Goal: Complete application form

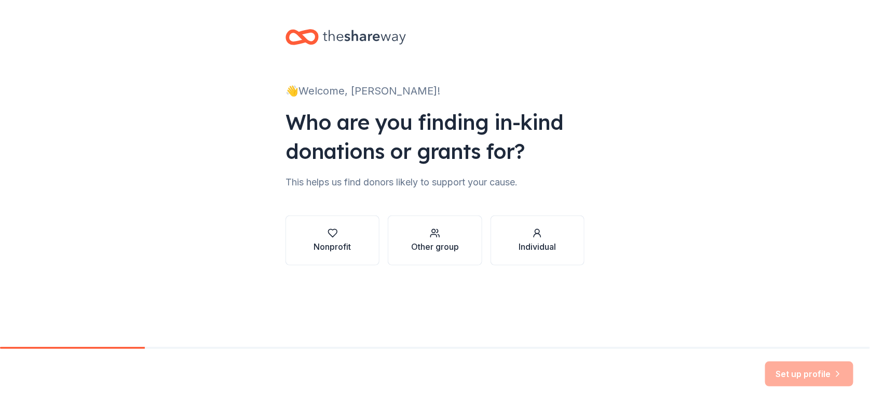
click at [324, 247] on div "Nonprofit" at bounding box center [332, 246] width 37 height 12
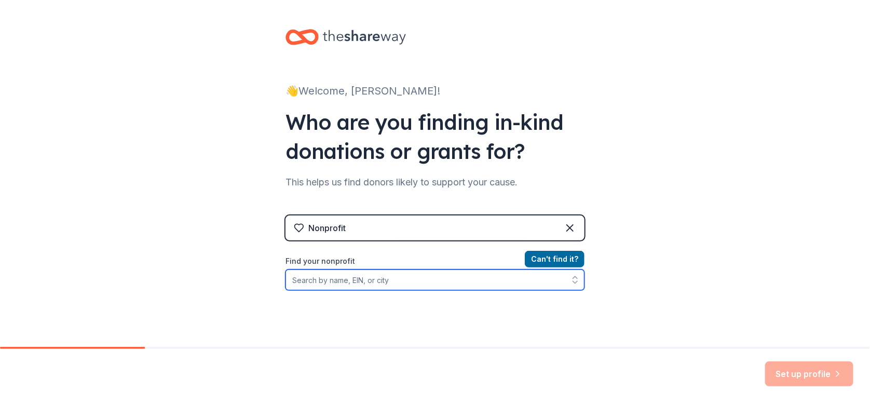
click at [397, 279] on input "Find your nonprofit" at bounding box center [435, 279] width 299 height 21
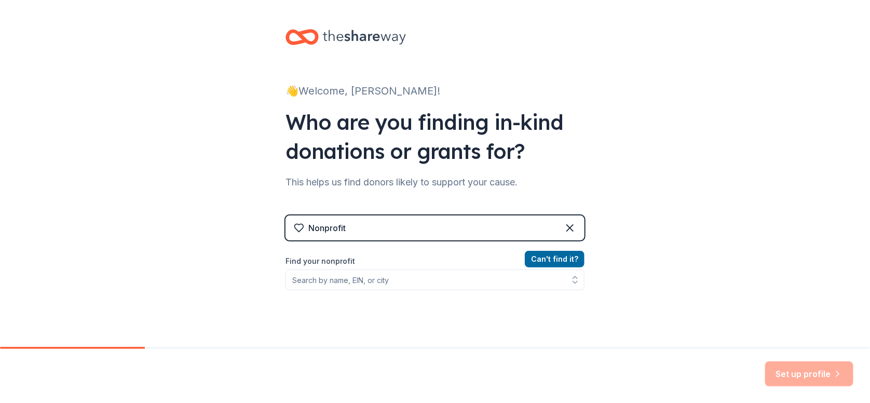
click at [549, 260] on button "Can ' t find it?" at bounding box center [555, 259] width 60 height 17
click at [440, 227] on div "Nonprofit" at bounding box center [435, 227] width 299 height 25
click at [567, 228] on icon at bounding box center [570, 228] width 6 height 6
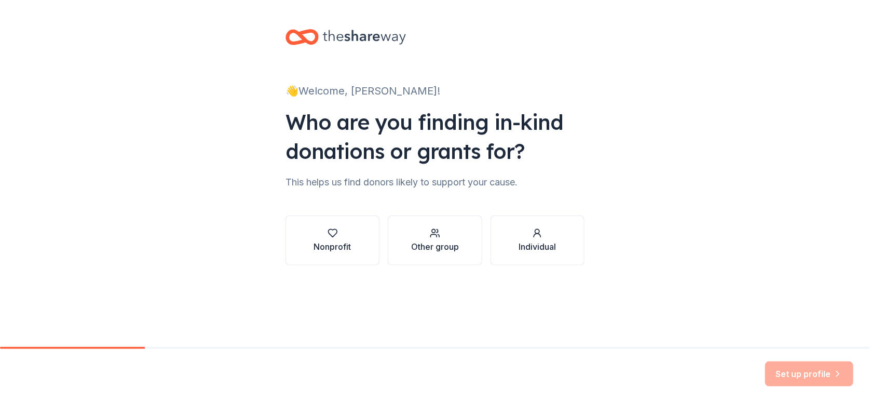
click at [435, 238] on div "Other group" at bounding box center [435, 240] width 48 height 25
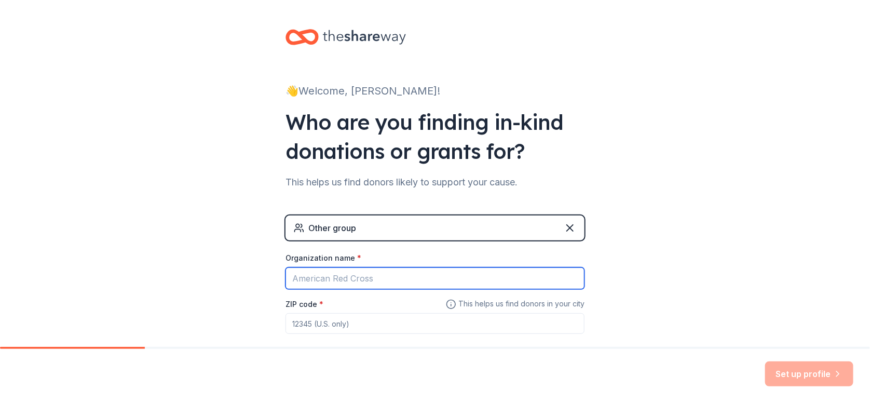
click at [356, 279] on input "Organization name *" at bounding box center [435, 278] width 299 height 22
type input "[DEMOGRAPHIC_DATA][GEOGRAPHIC_DATA]"
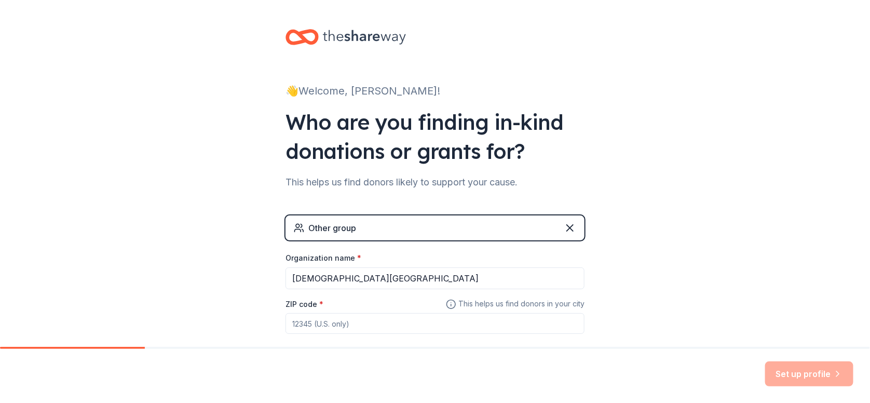
click at [298, 327] on input "ZIP code *" at bounding box center [435, 323] width 299 height 21
type input "77004"
click at [809, 369] on button "Set up profile" at bounding box center [809, 373] width 88 height 25
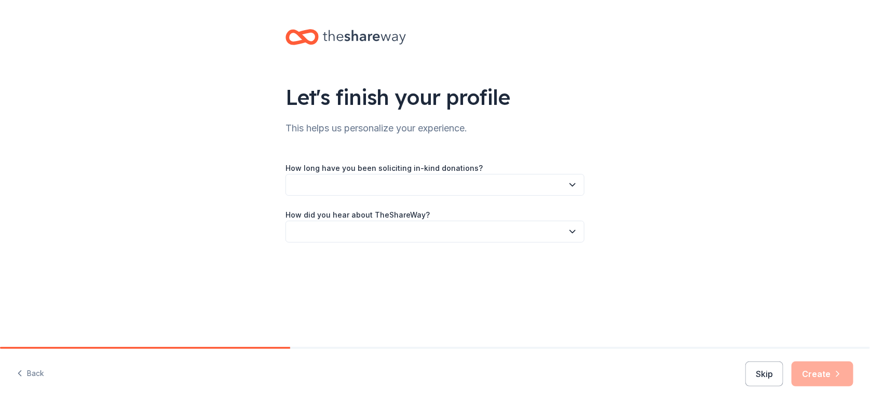
drag, startPoint x: 865, startPoint y: 253, endPoint x: 867, endPoint y: 283, distance: 29.7
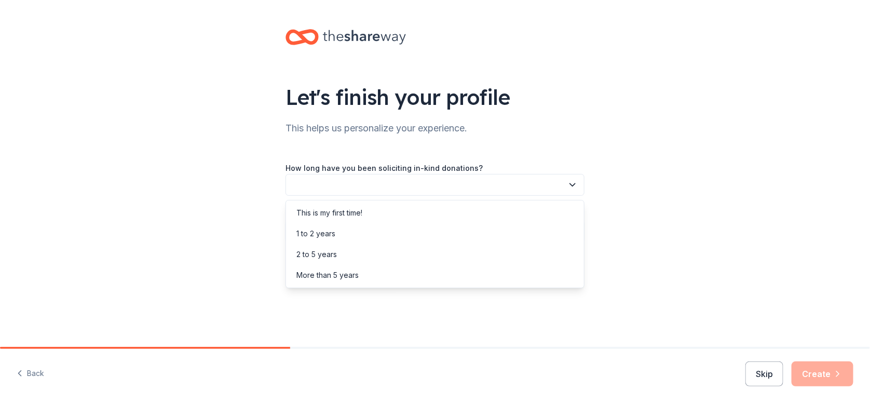
click at [572, 185] on icon "button" at bounding box center [572, 185] width 5 height 3
click at [511, 219] on div "This is my first time!" at bounding box center [435, 212] width 294 height 21
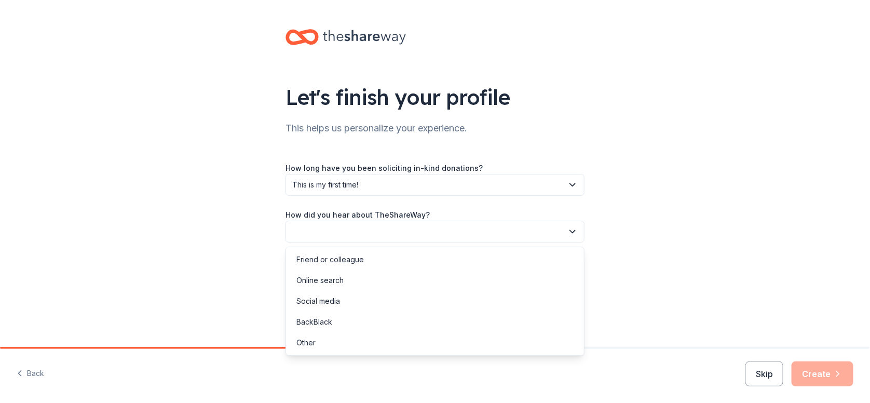
click at [574, 228] on icon "button" at bounding box center [572, 231] width 10 height 10
click at [323, 303] on div "Social media" at bounding box center [318, 301] width 44 height 12
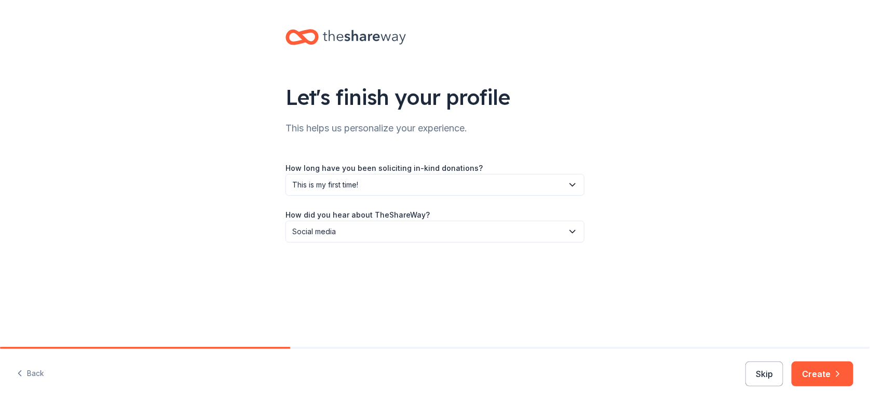
click at [846, 373] on button "Create" at bounding box center [823, 373] width 62 height 25
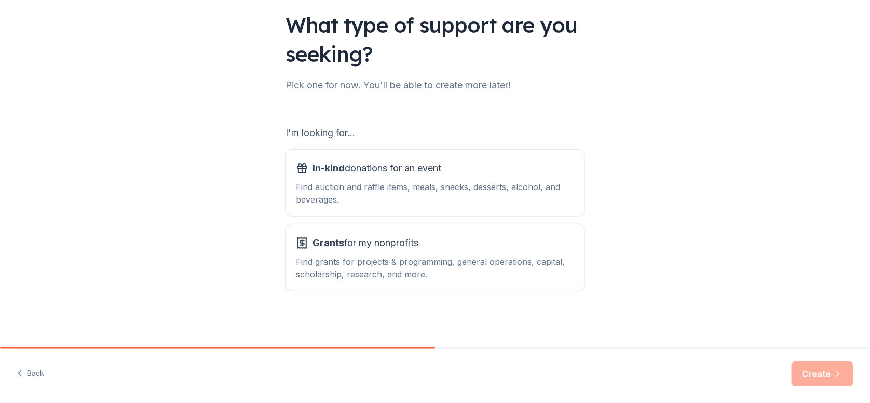
scroll to position [60, 0]
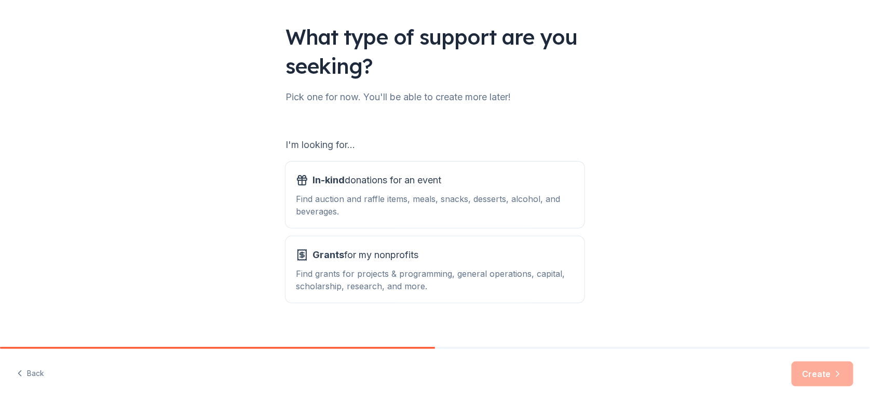
click at [330, 254] on span "Grants" at bounding box center [329, 254] width 32 height 11
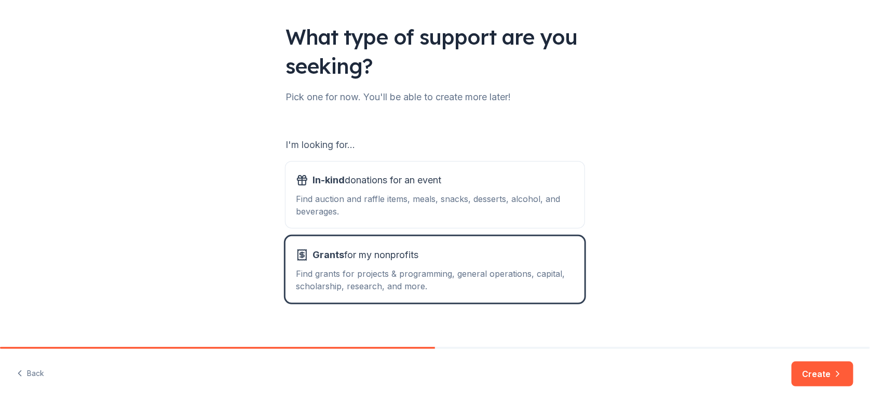
click at [314, 180] on span "In-kind" at bounding box center [329, 179] width 32 height 11
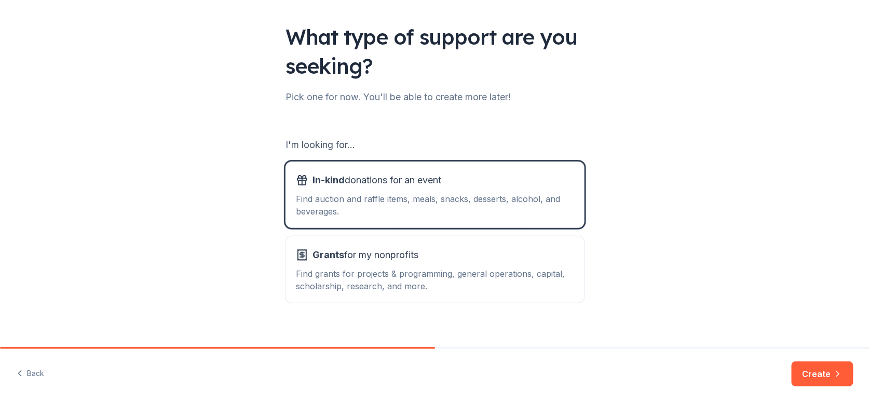
click at [324, 256] on span "Grants" at bounding box center [329, 254] width 32 height 11
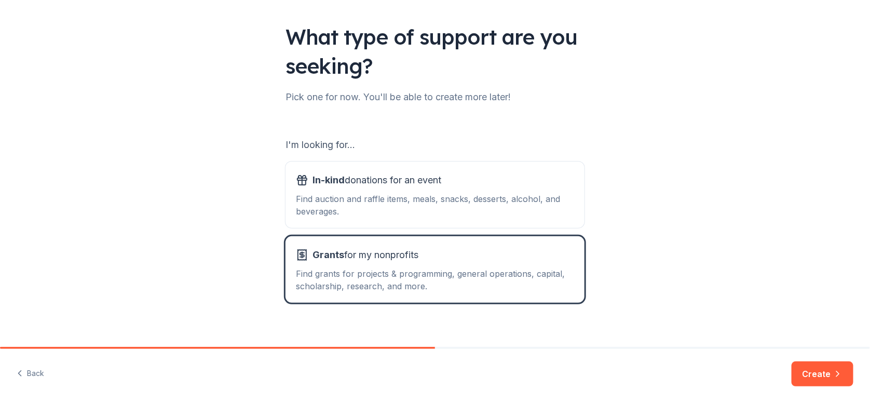
click at [389, 198] on div "Find auction and raffle items, meals, snacks, desserts, alcohol, and beverages." at bounding box center [435, 205] width 278 height 25
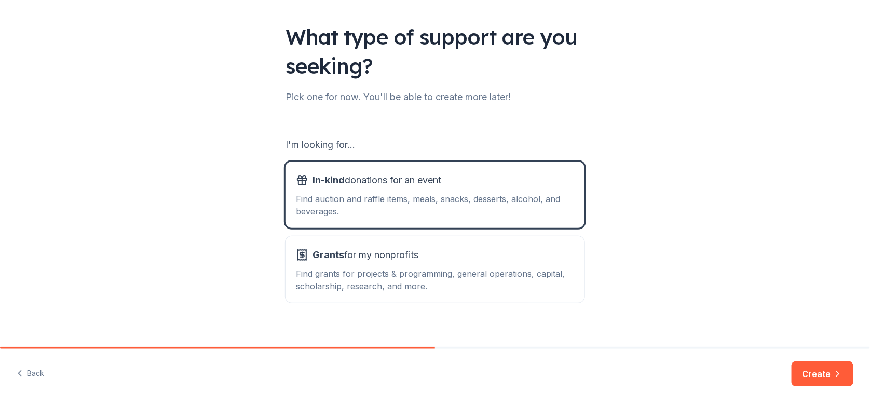
click at [812, 369] on button "Create" at bounding box center [823, 373] width 62 height 25
